Goal: Information Seeking & Learning: Learn about a topic

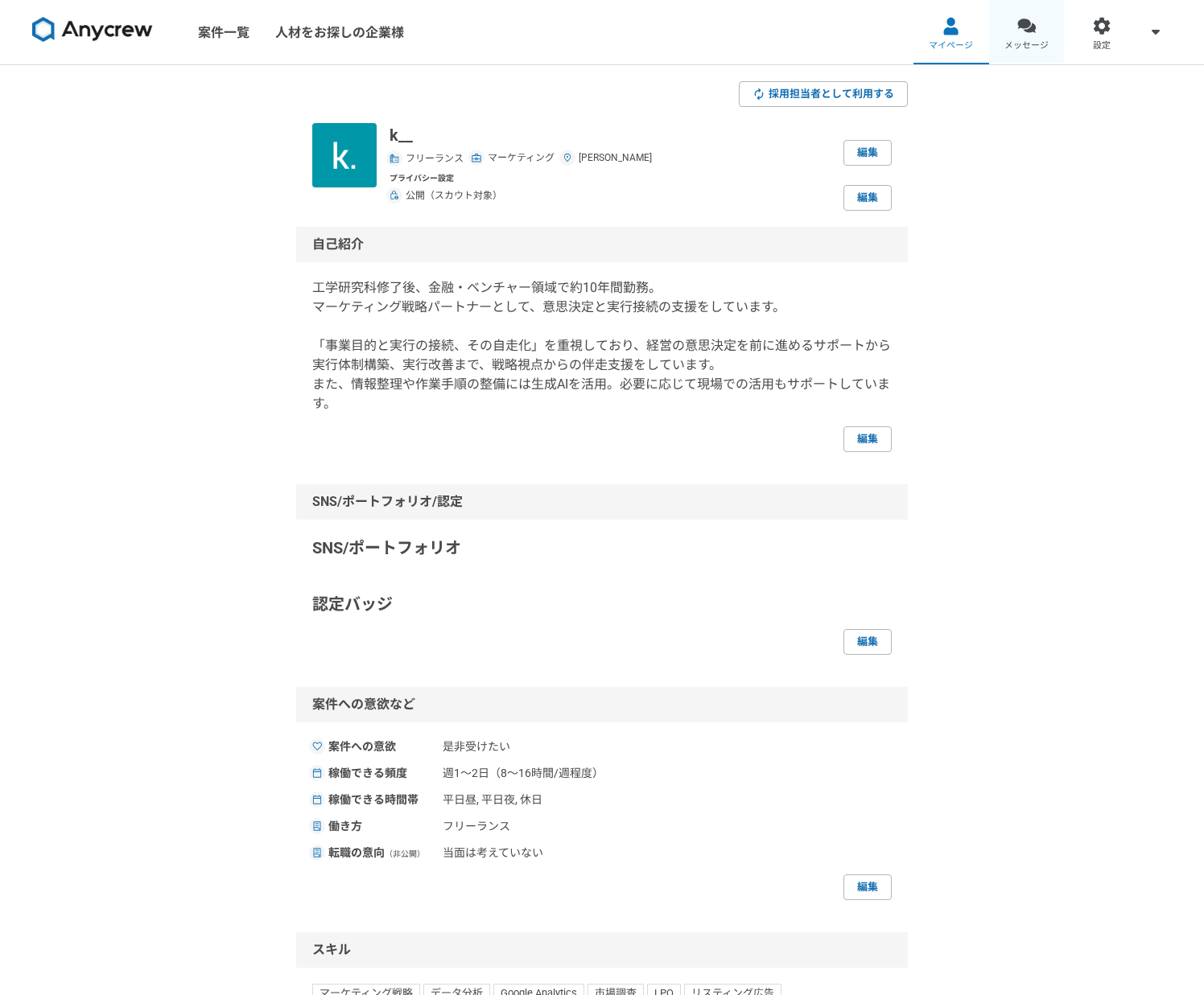
click at [1029, 24] on div at bounding box center [1026, 26] width 18 height 18
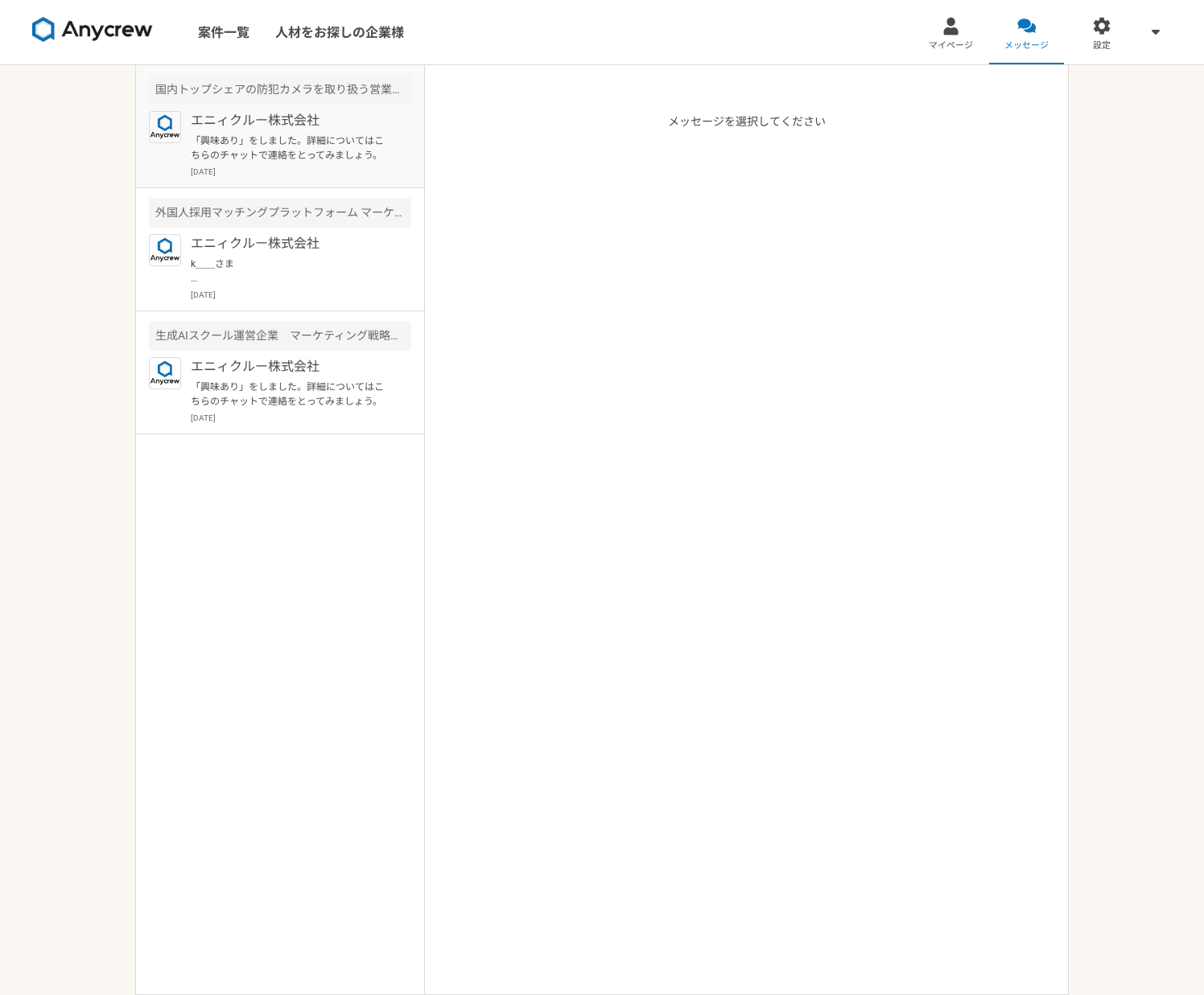
click at [299, 128] on p "エニィクルー株式会社" at bounding box center [290, 121] width 199 height 19
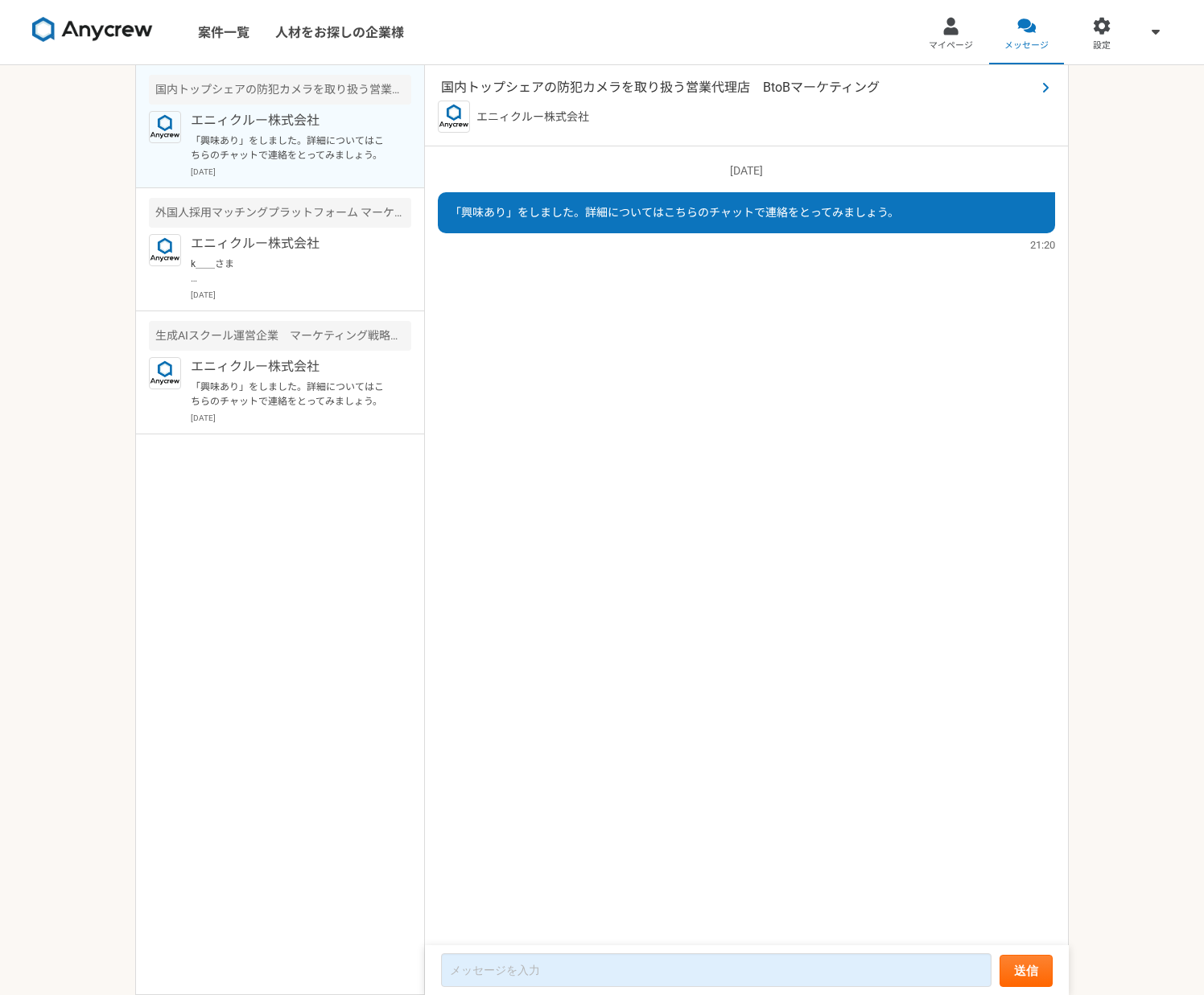
click at [522, 91] on span "国内トップシェアの防犯カメラを取り扱う営業代理店　BtoBマーケティング" at bounding box center [738, 88] width 595 height 19
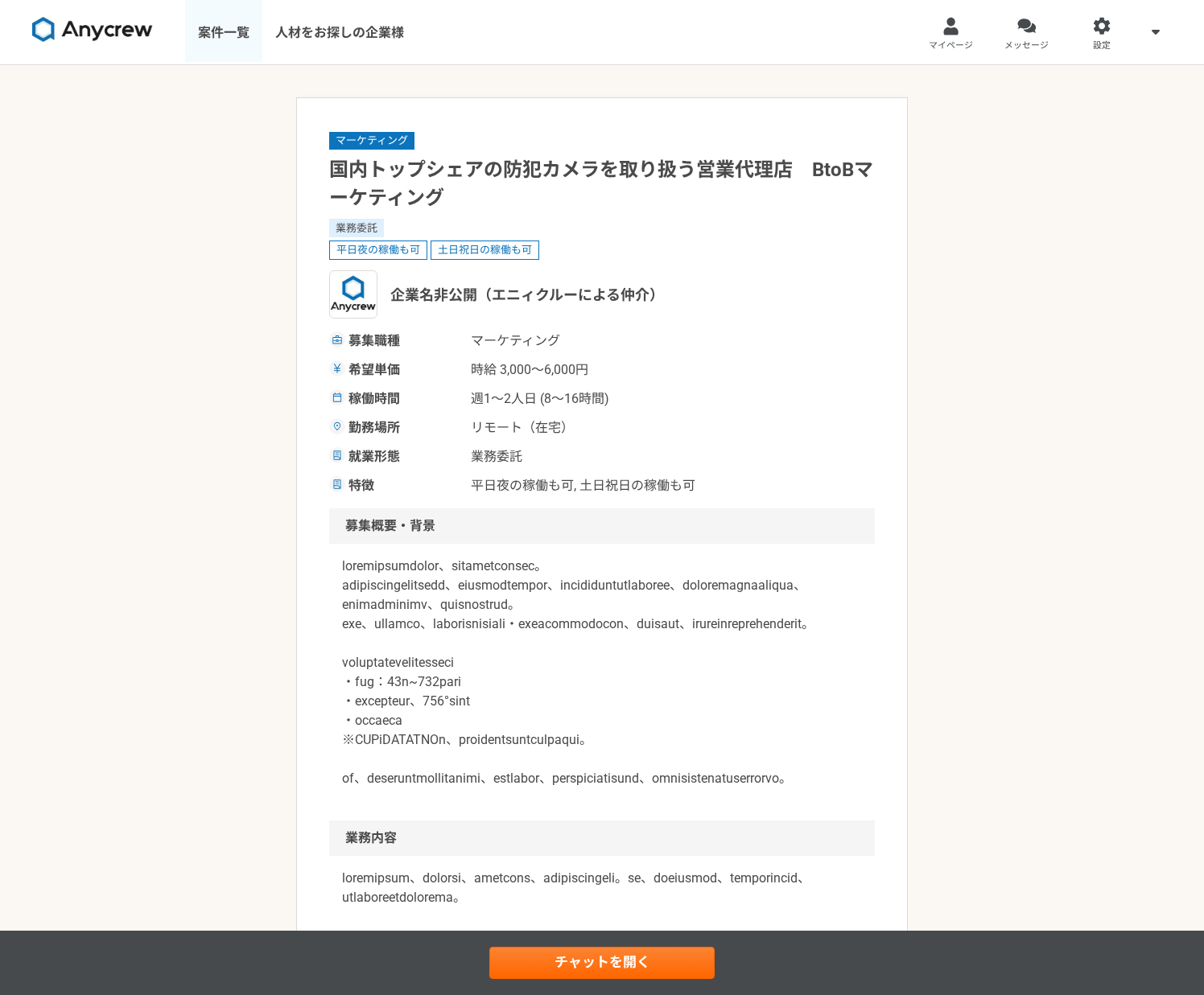
click at [223, 29] on link "案件一覧" at bounding box center [223, 32] width 77 height 65
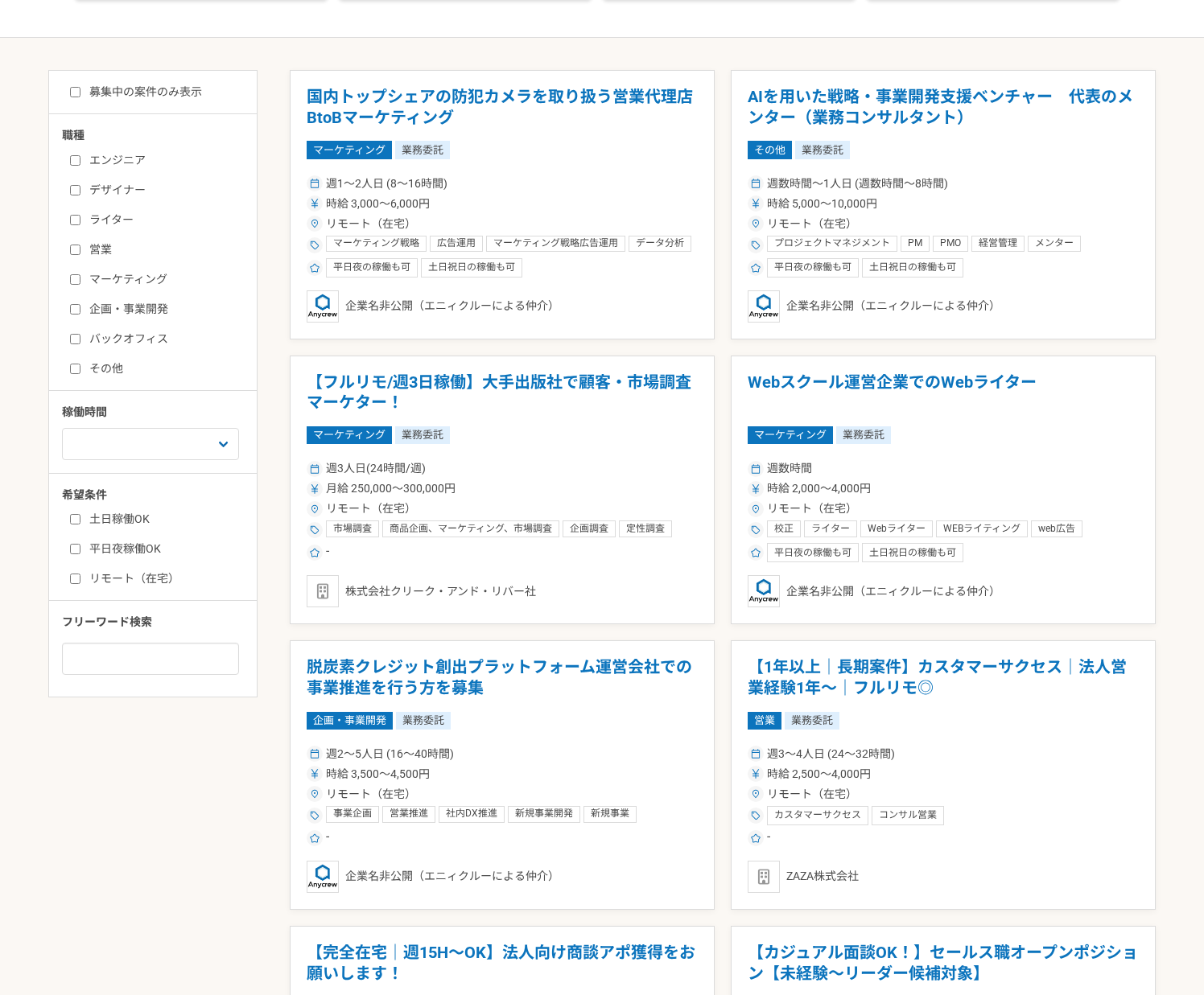
scroll to position [285, 0]
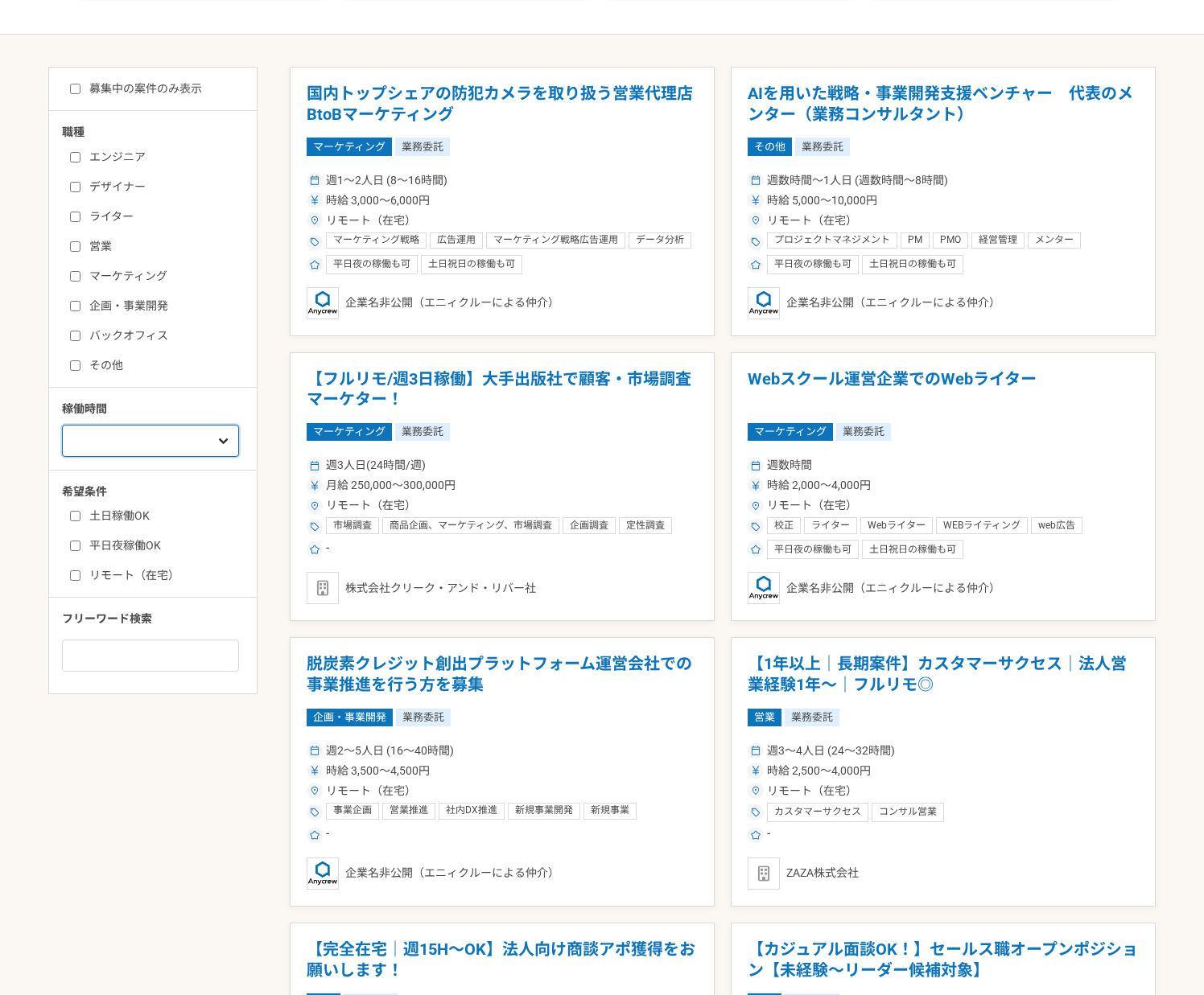
click at [175, 444] on select "週1人日（8時間）以下 週2人日（16時間）以下 週3人日（24時間）以下 週4人日（32時間）以下 週5人日（40時間）以下" at bounding box center [150, 441] width 177 height 32
select select "2"
click at [62, 457] on select "週1人日（8時間）以下 週2人日（16時間）以下 週3人日（24時間）以下 週4人日（32時間）以下 週5人日（40時間）以下" at bounding box center [150, 441] width 177 height 32
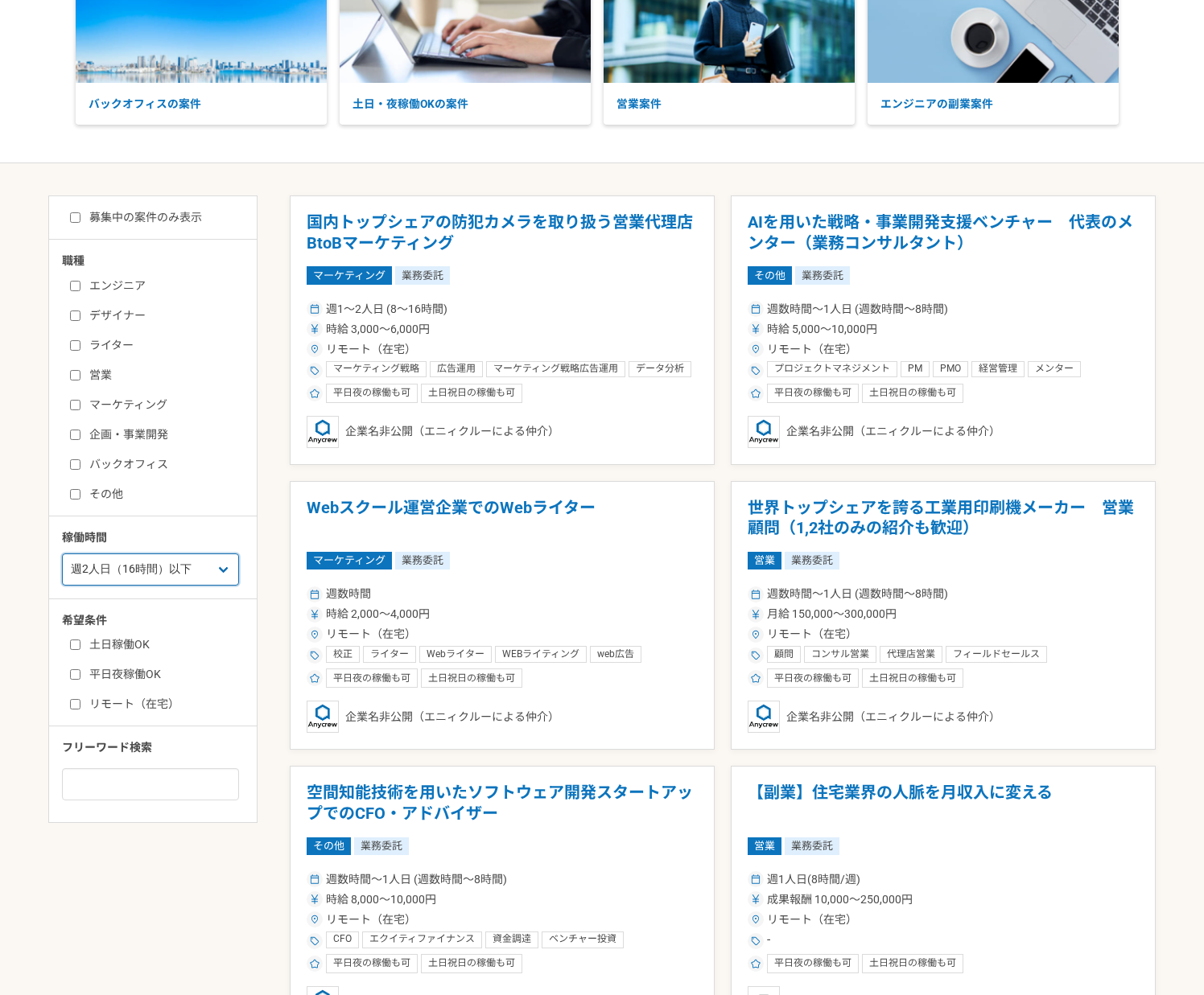
scroll to position [285, 0]
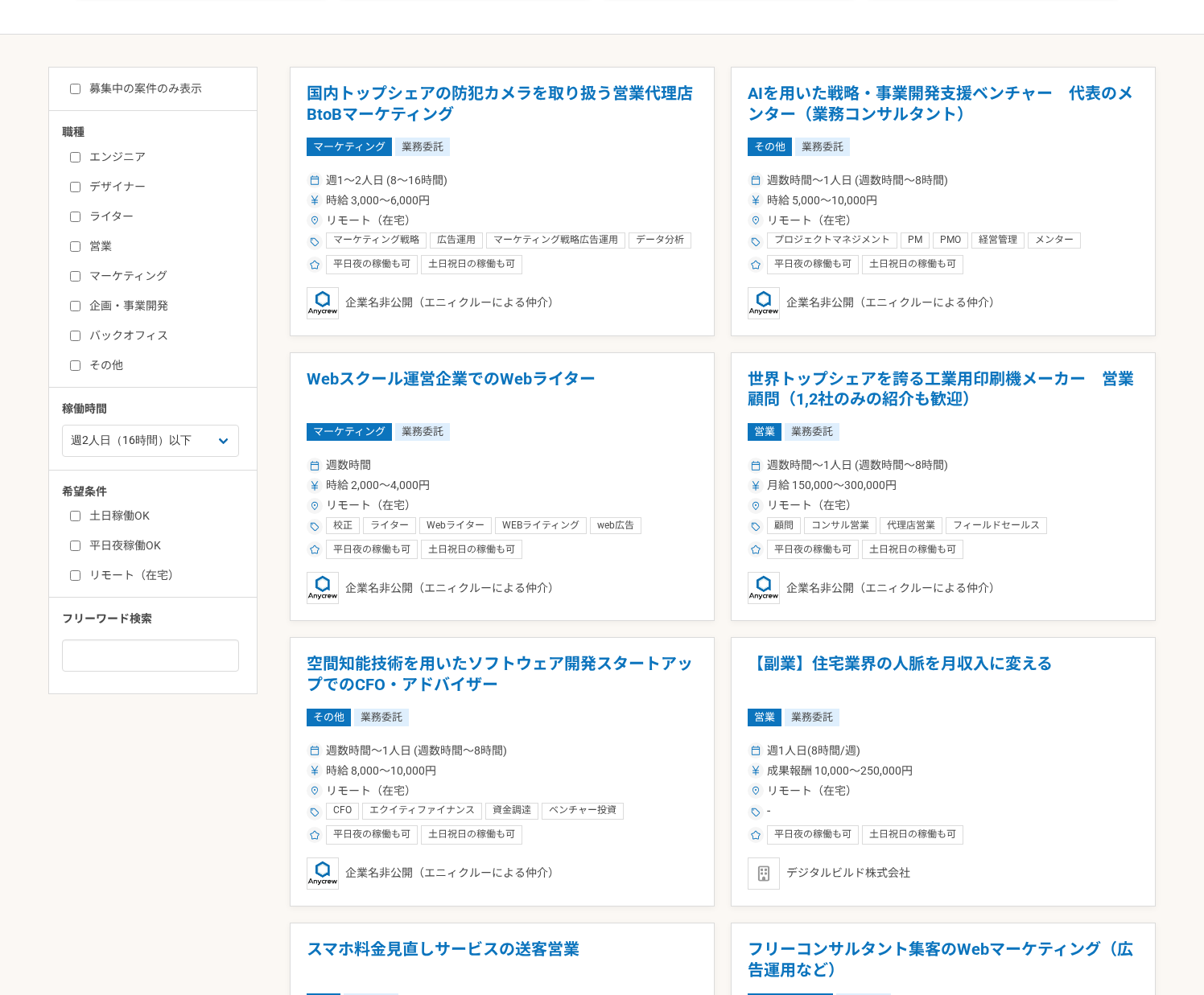
click at [74, 274] on input "マーケティング" at bounding box center [75, 276] width 10 height 10
checkbox input "true"
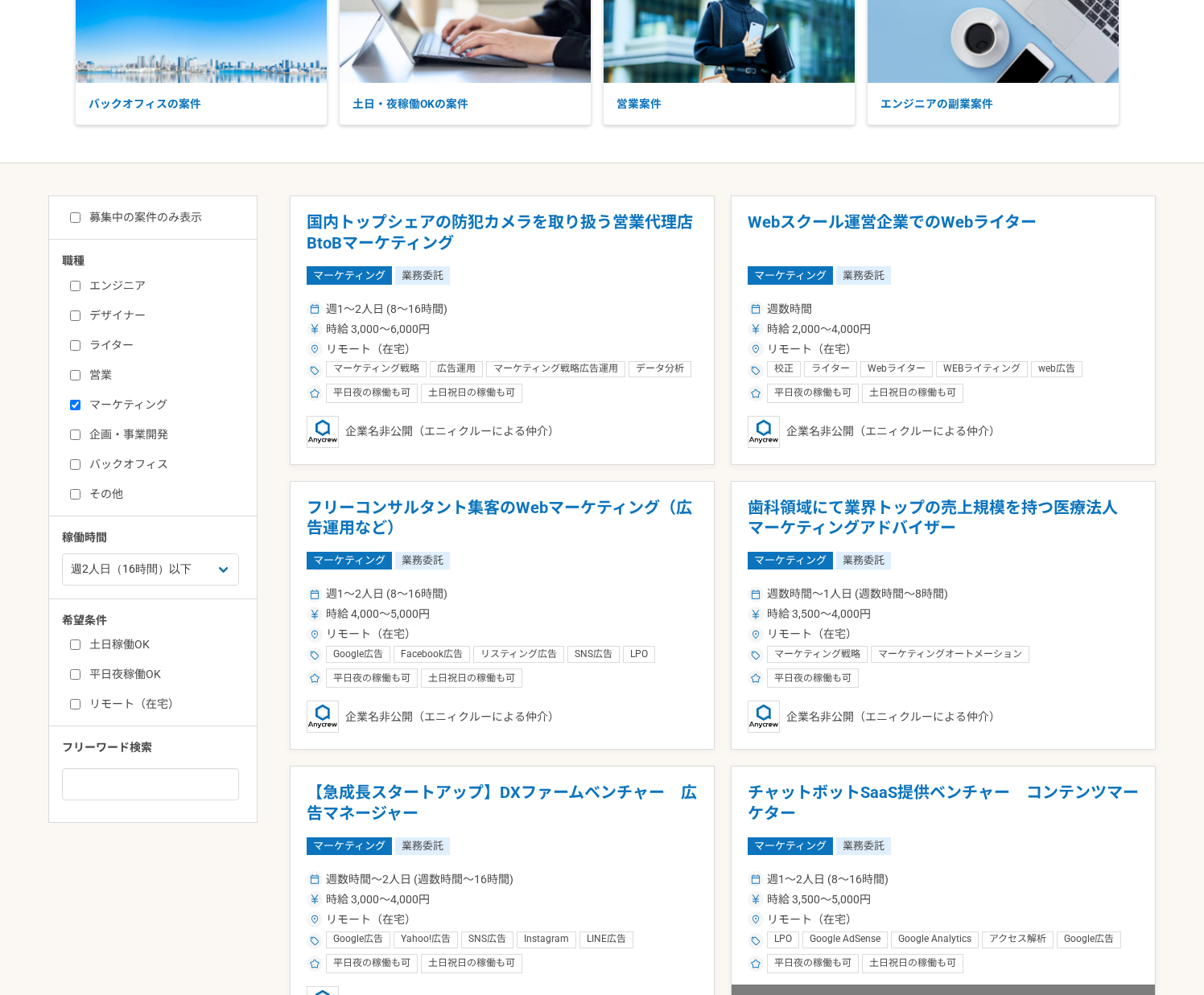
scroll to position [285, 0]
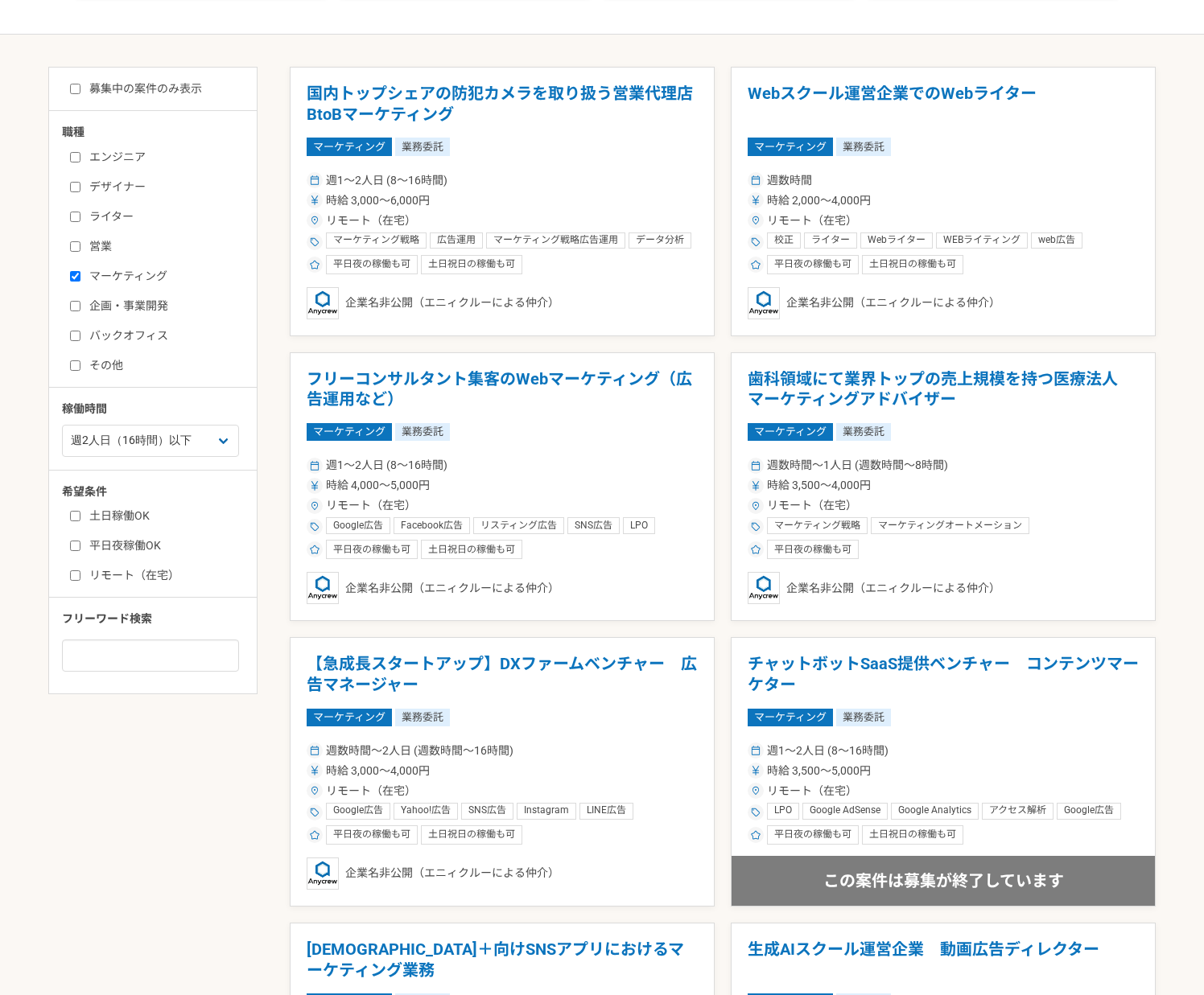
click at [73, 366] on input "その他" at bounding box center [75, 366] width 10 height 10
checkbox input "true"
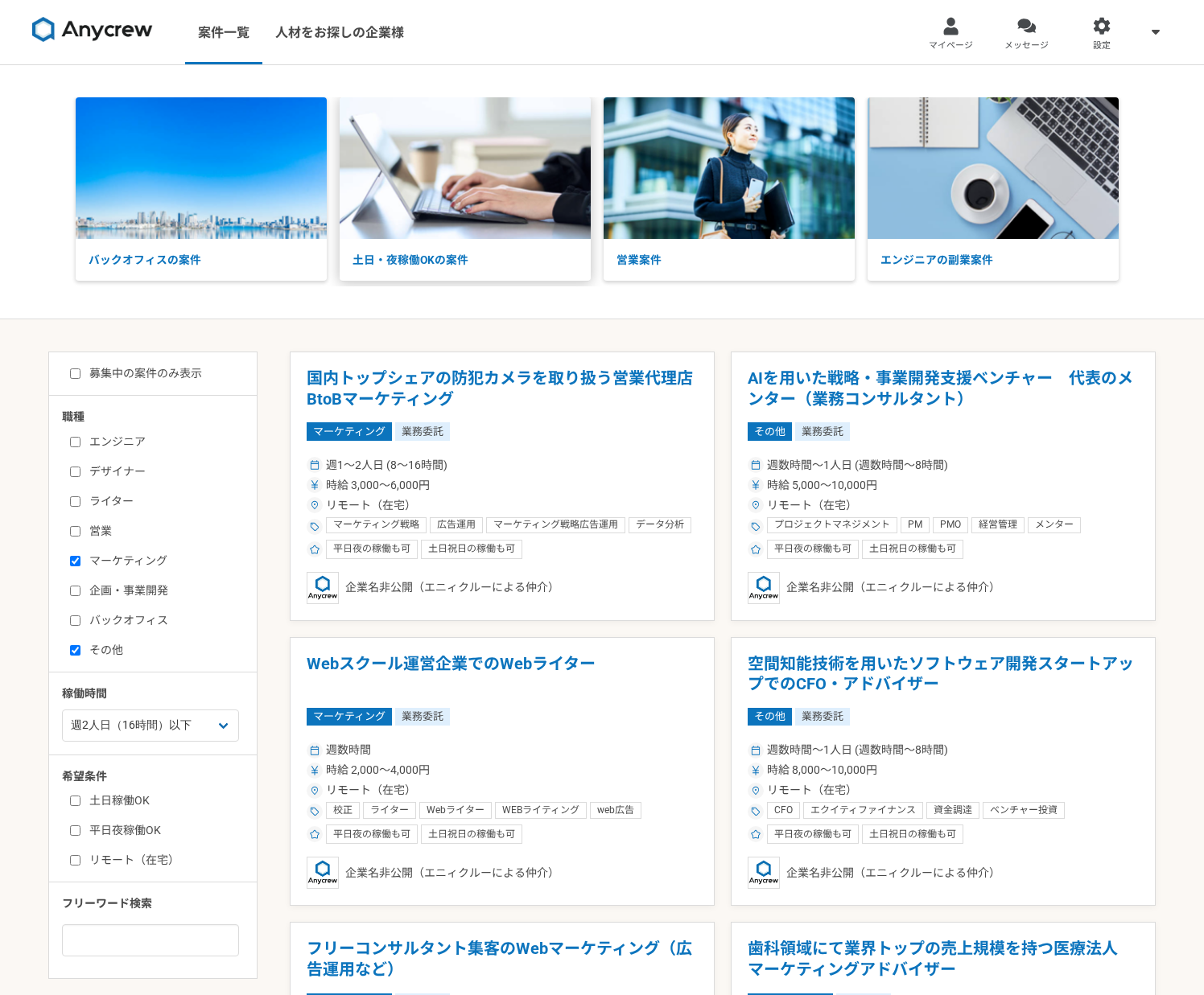
click at [491, 148] on img at bounding box center [466, 168] width 251 height 142
click at [834, 371] on h1 "AIを用いた戦略・事業開発支援ベンチャー　代表のメンター（業務コンサルタント）" at bounding box center [943, 388] width 391 height 41
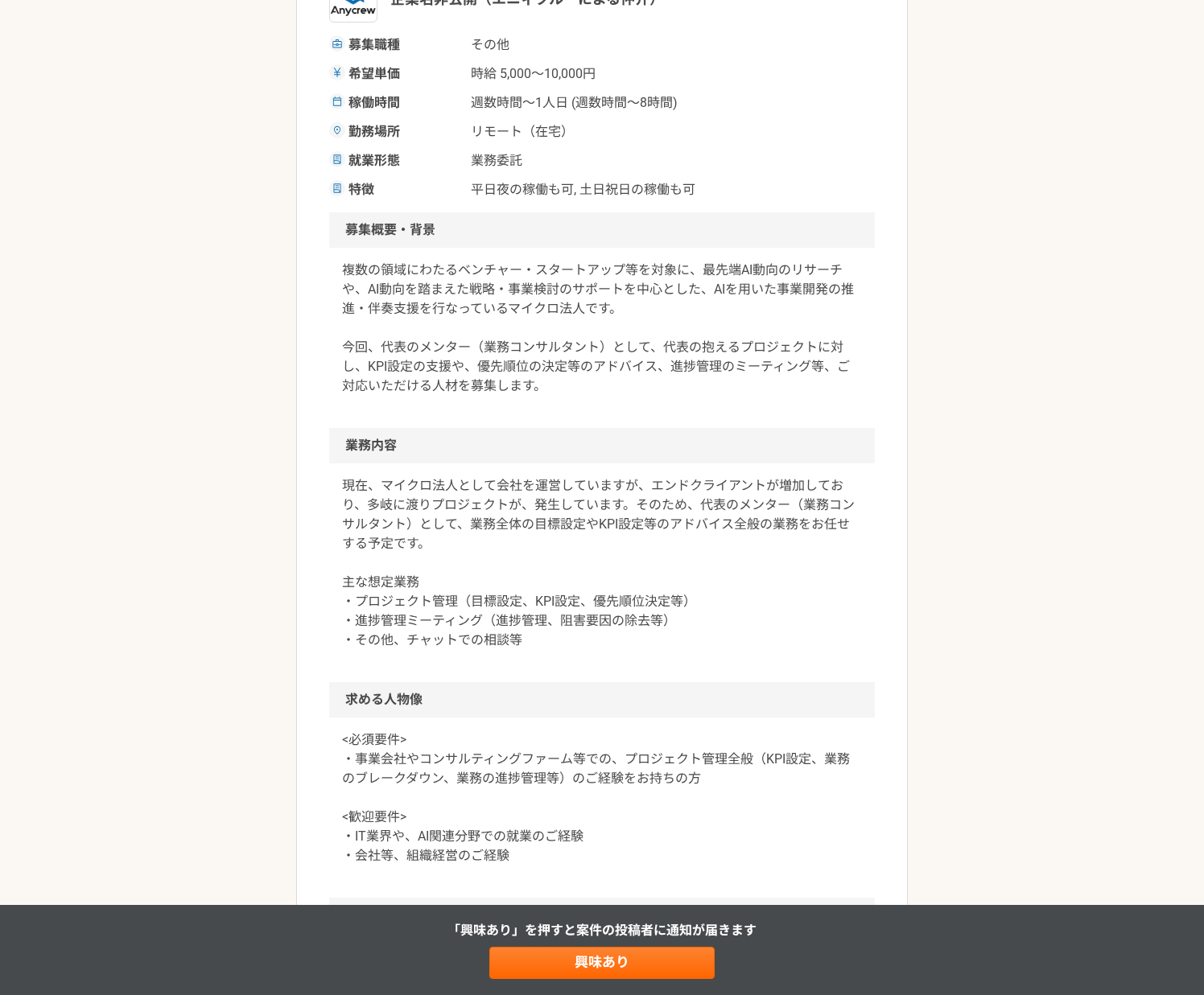
scroll to position [299, 0]
